Goal: Information Seeking & Learning: Learn about a topic

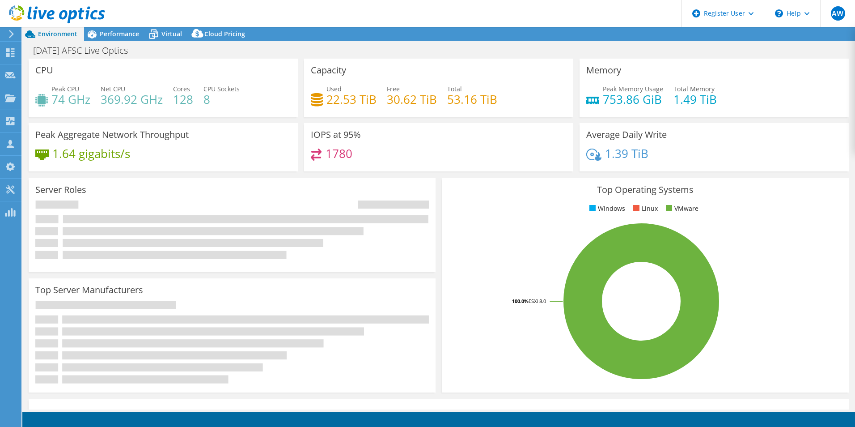
select select "Canada"
select select "CAD"
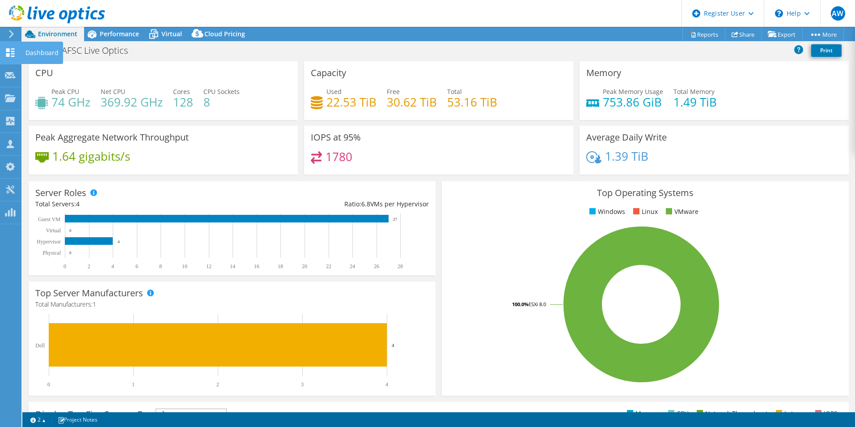
click at [41, 54] on div "Dashboard" at bounding box center [42, 53] width 42 height 22
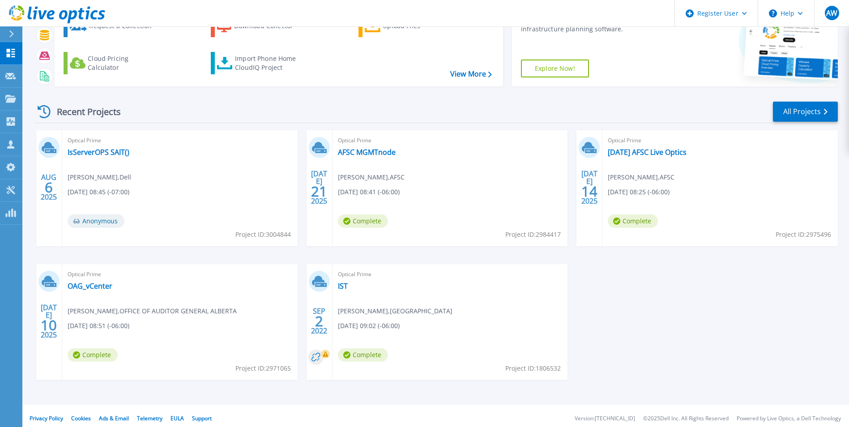
scroll to position [69, 0]
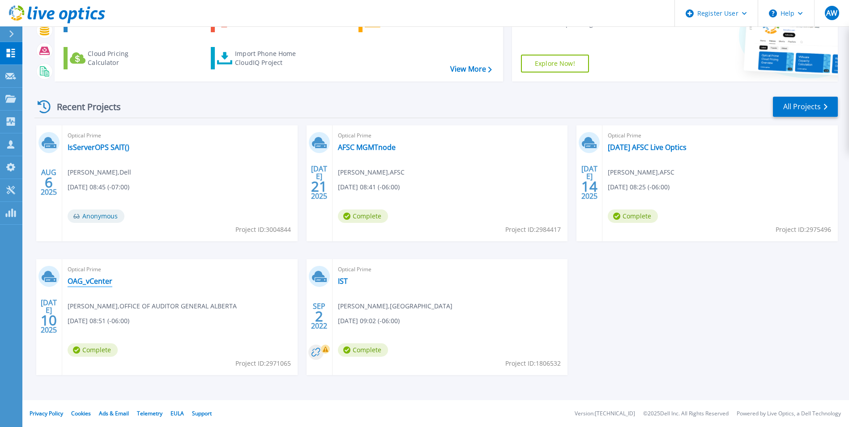
click at [90, 278] on link "OAG_vCenter" at bounding box center [90, 280] width 45 height 9
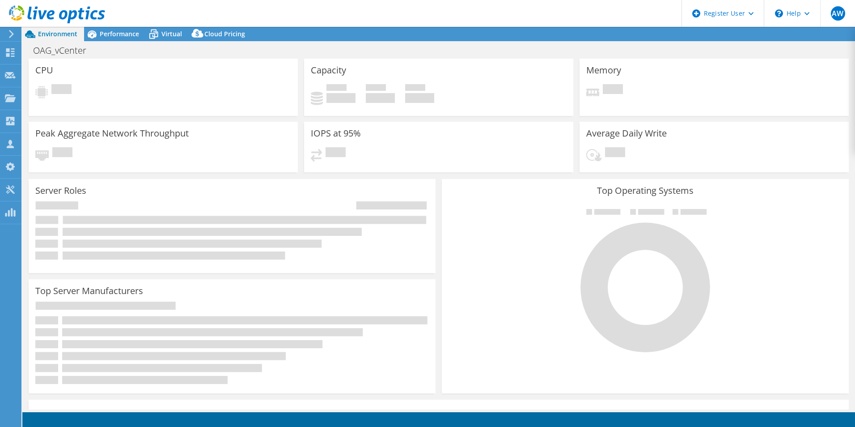
select select "[GEOGRAPHIC_DATA]"
select select "USD"
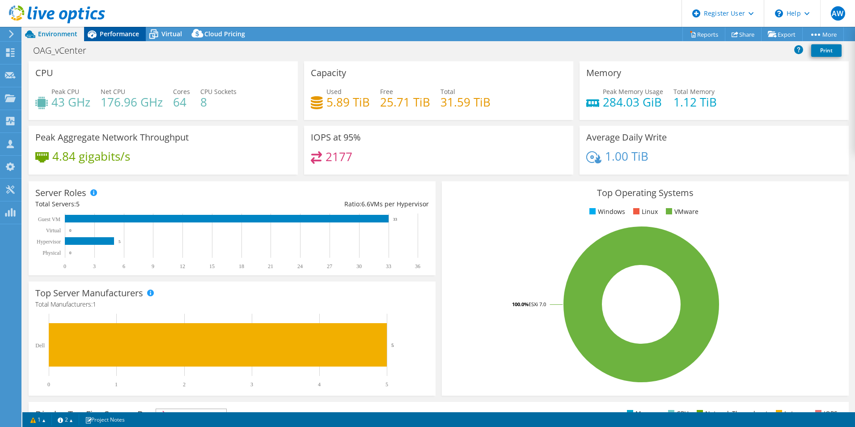
click at [114, 31] on span "Performance" at bounding box center [119, 34] width 39 height 9
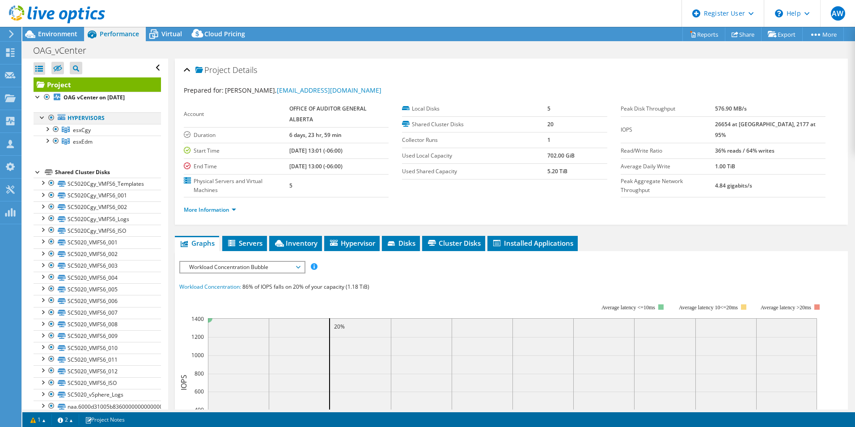
click at [40, 118] on div at bounding box center [42, 116] width 9 height 9
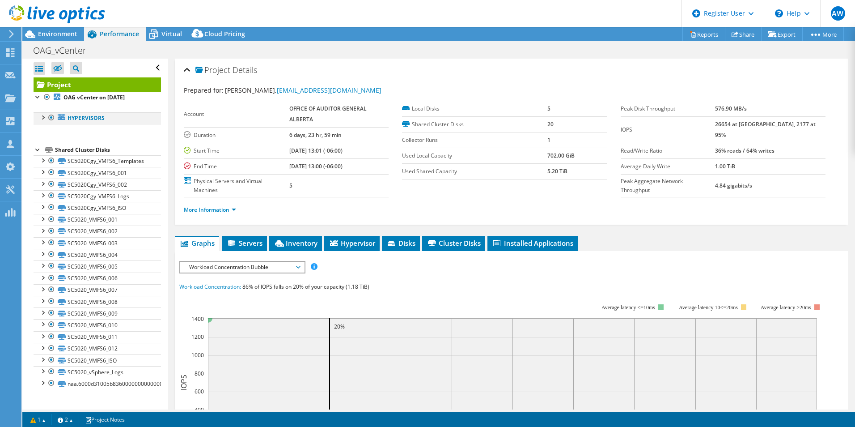
click at [40, 118] on div at bounding box center [42, 116] width 9 height 9
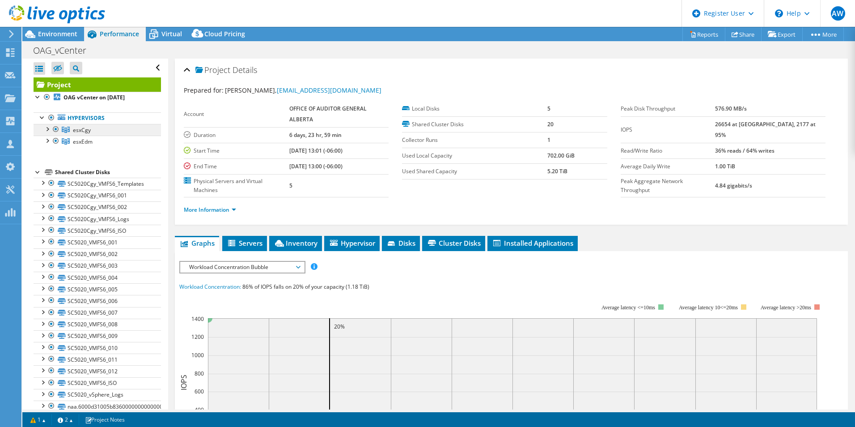
click at [85, 128] on span "esxCgy" at bounding box center [82, 130] width 18 height 8
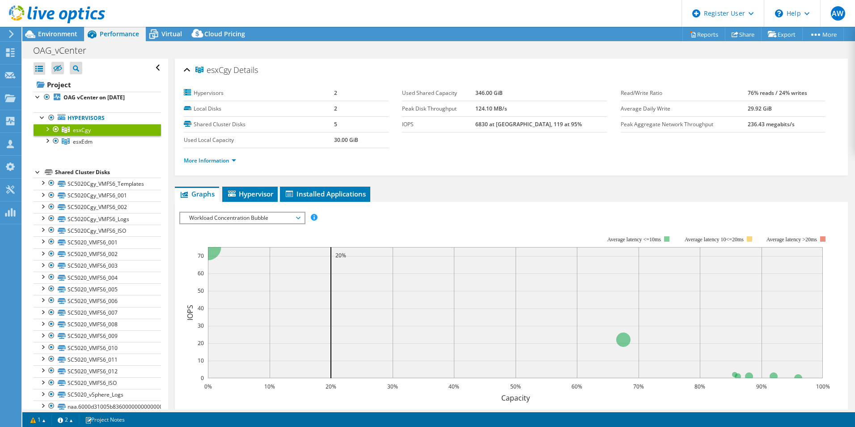
click at [47, 128] on div at bounding box center [47, 128] width 9 height 9
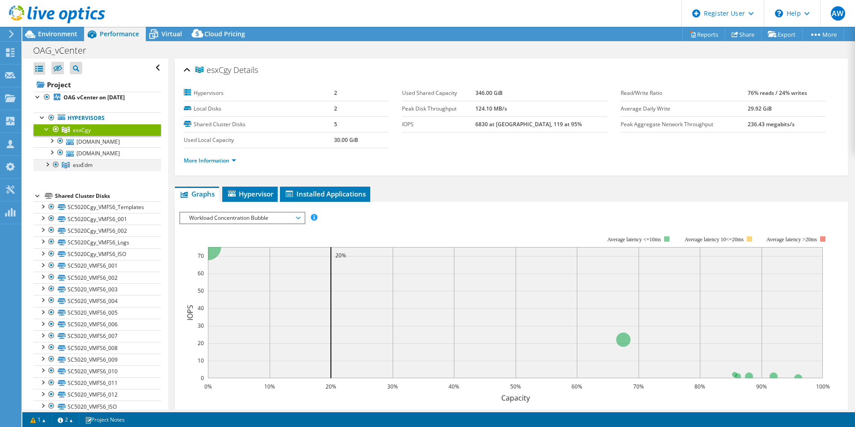
click at [48, 164] on div at bounding box center [47, 163] width 9 height 9
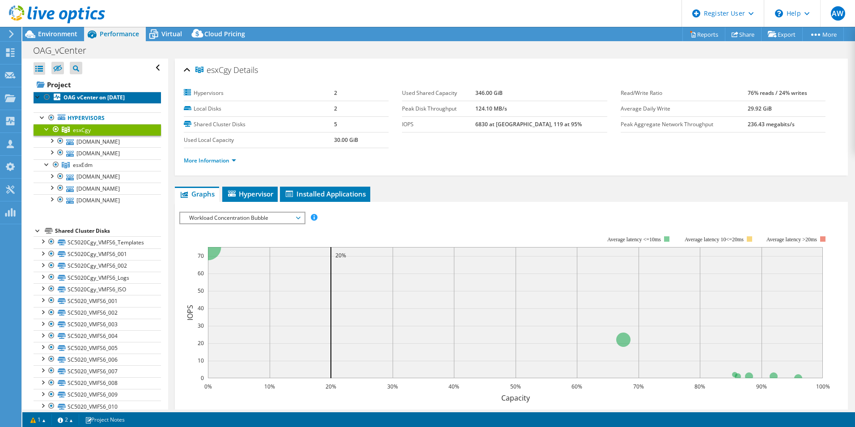
click at [94, 100] on b "OAG vCenter on [DATE]" at bounding box center [94, 98] width 61 height 8
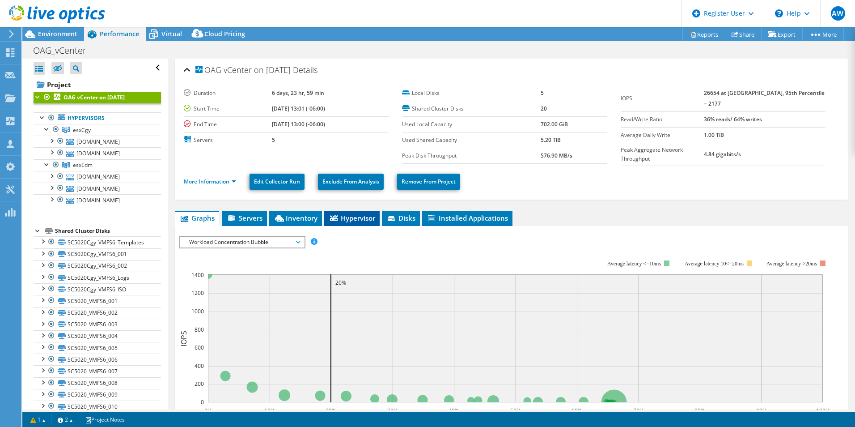
click at [349, 216] on span "Hypervisor" at bounding box center [352, 217] width 47 height 9
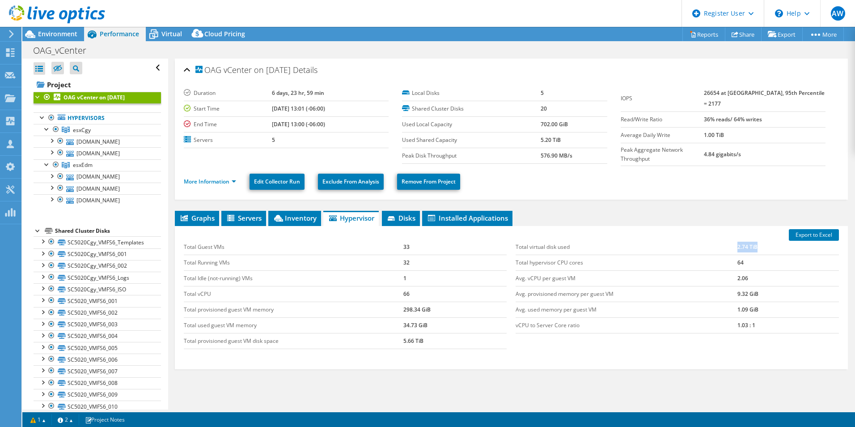
drag, startPoint x: 756, startPoint y: 247, endPoint x: 727, endPoint y: 248, distance: 28.6
click at [727, 248] on tr "Total virtual disk used 2.74 TiB" at bounding box center [677, 247] width 323 height 16
